Goal: Transaction & Acquisition: Purchase product/service

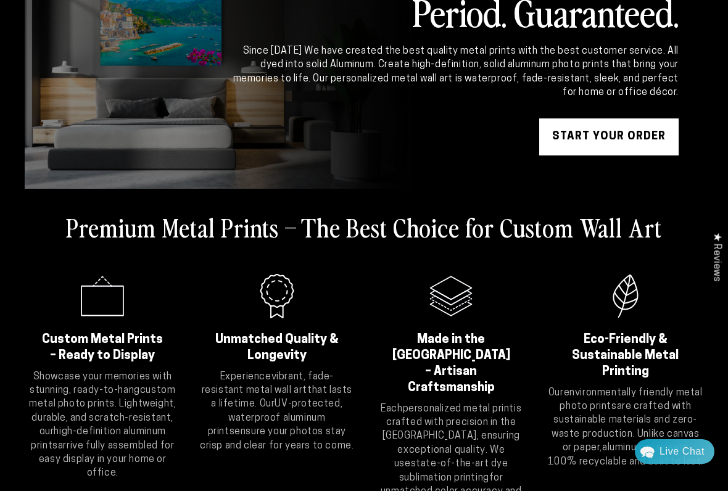
scroll to position [131, 0]
click at [588, 139] on link "START YOUR Order" at bounding box center [608, 137] width 139 height 37
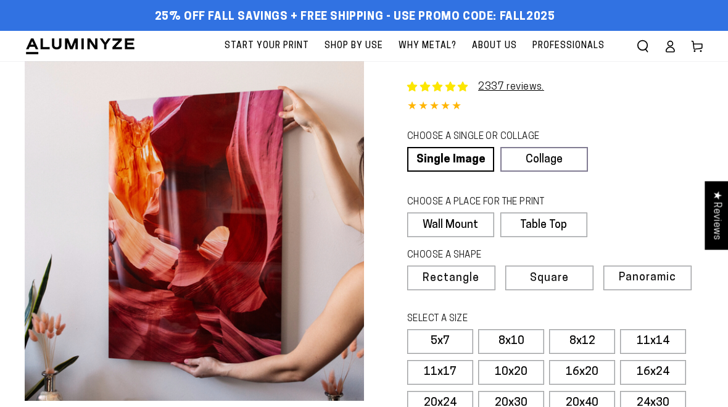
select select "**********"
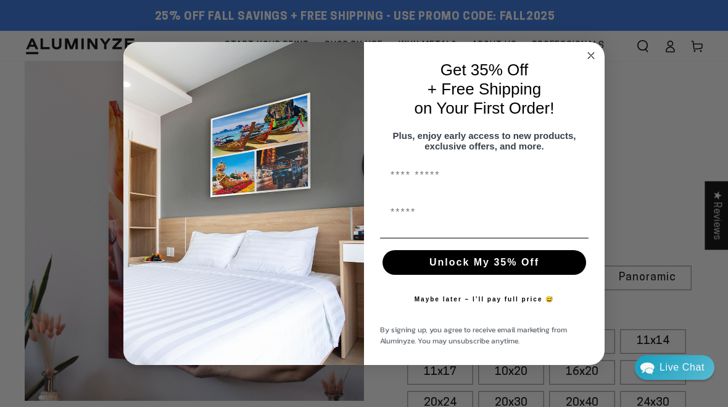
click at [415, 178] on input "First Name" at bounding box center [484, 176] width 209 height 25
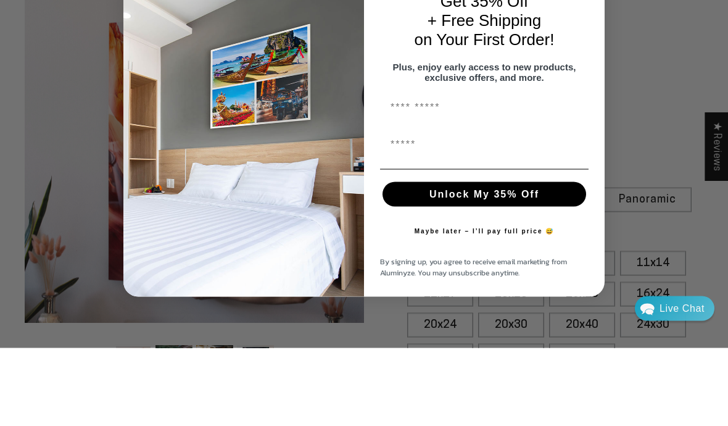
type input "*******"
type input "**********"
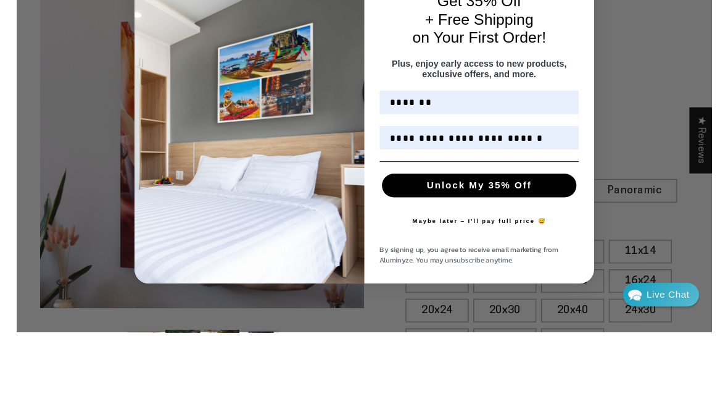
scroll to position [78, 0]
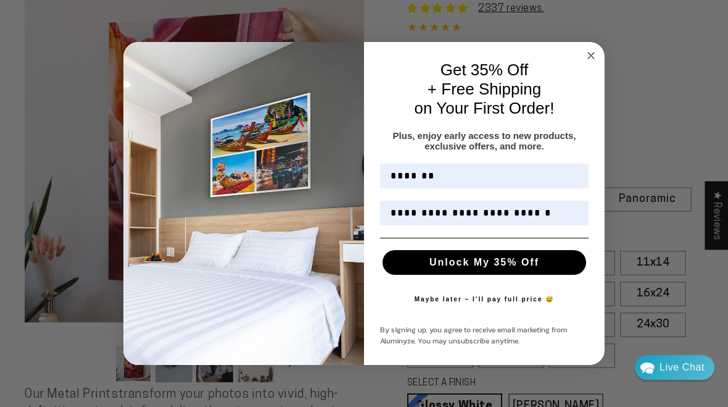
click at [498, 268] on button "Unlock My 35% Off" at bounding box center [485, 262] width 204 height 25
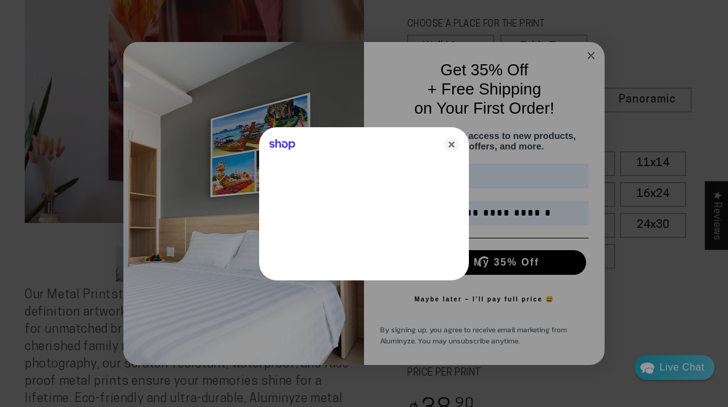
scroll to position [0, 0]
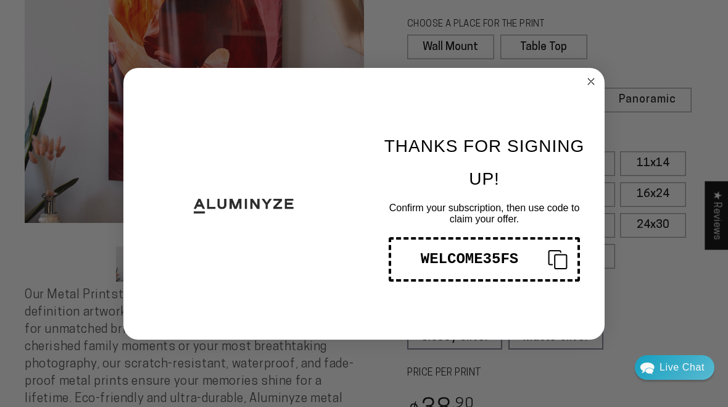
click at [529, 263] on div "WELCOME35FS" at bounding box center [469, 259] width 137 height 17
click at [592, 81] on icon "Close dialog" at bounding box center [591, 81] width 6 height 6
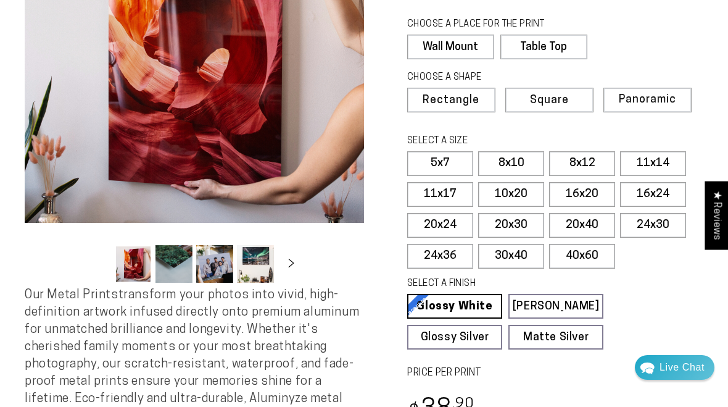
click at [664, 100] on span "Panoramic" at bounding box center [647, 100] width 57 height 12
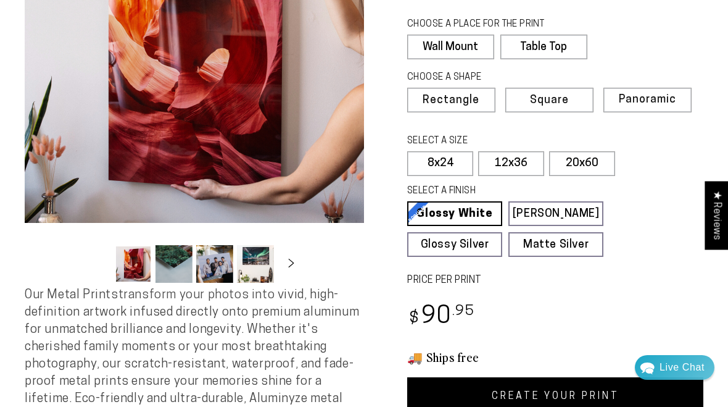
click at [473, 95] on span "Rectangle" at bounding box center [451, 100] width 57 height 11
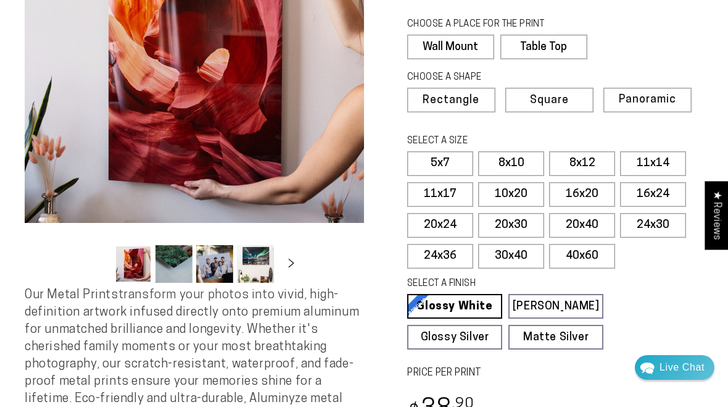
click at [481, 309] on link "Glossy White Glossy White Our bright white glossy surface increases color satur…" at bounding box center [454, 306] width 95 height 25
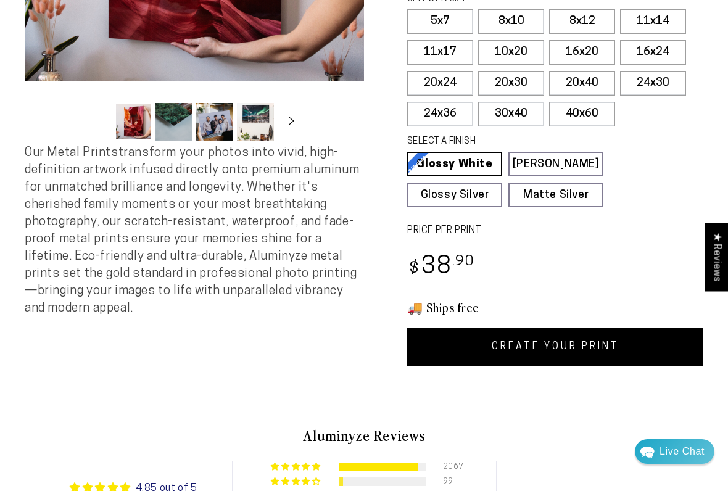
scroll to position [320, 0]
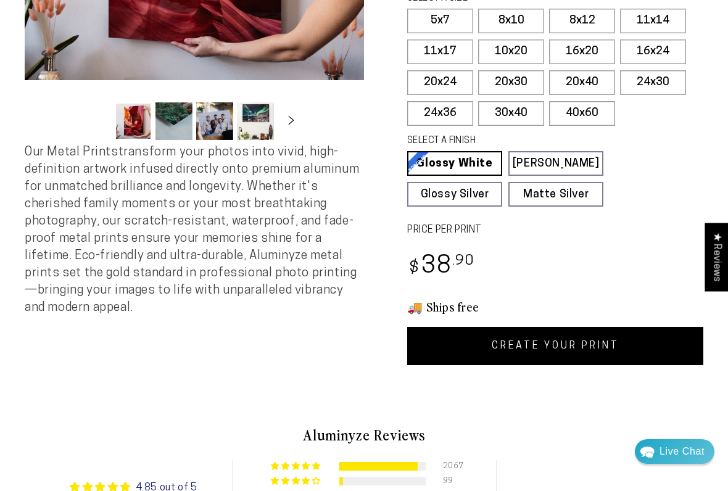
click at [580, 350] on link "CREATE YOUR PRINT" at bounding box center [555, 346] width 296 height 38
